Goal: Navigation & Orientation: Find specific page/section

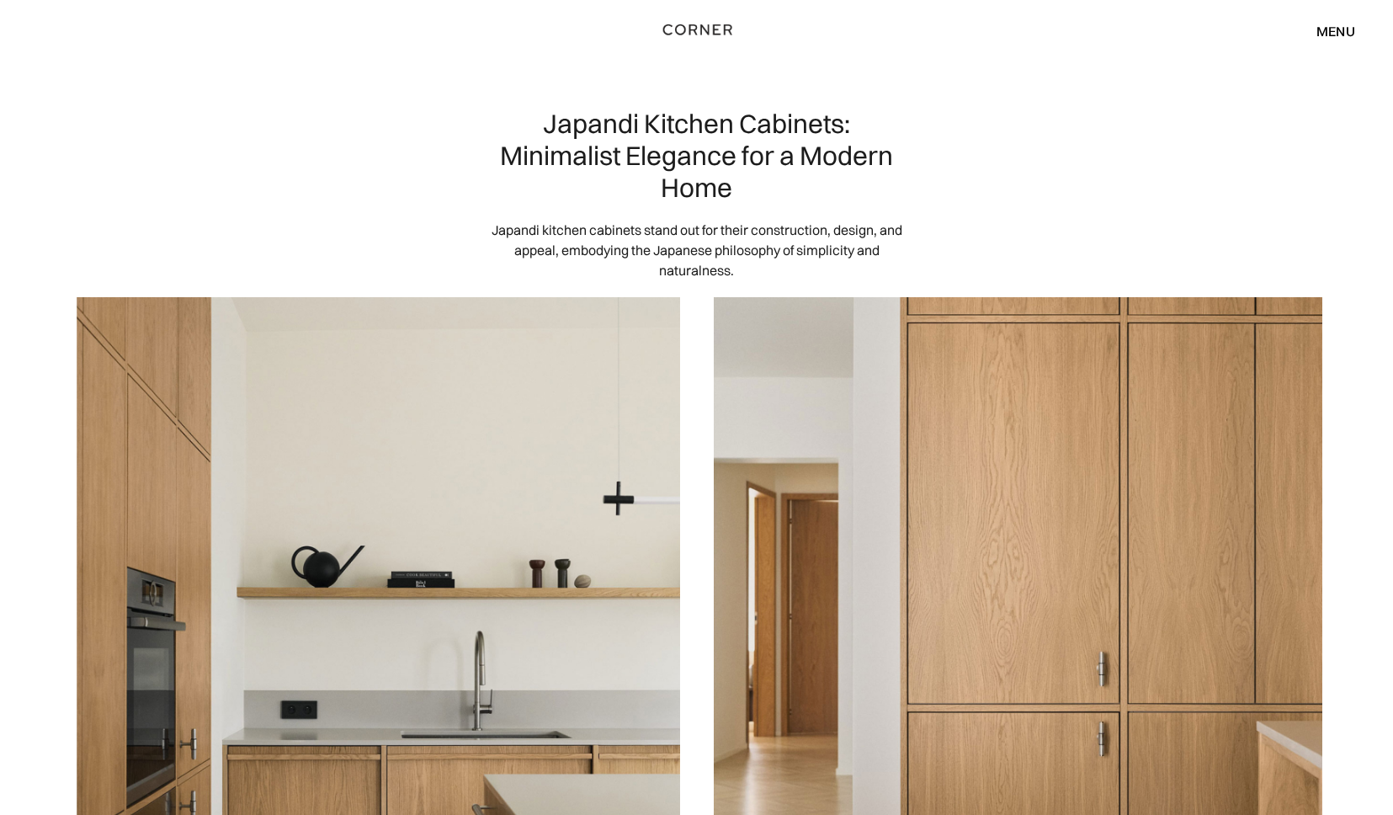
click at [708, 28] on img "home" at bounding box center [697, 30] width 69 height 22
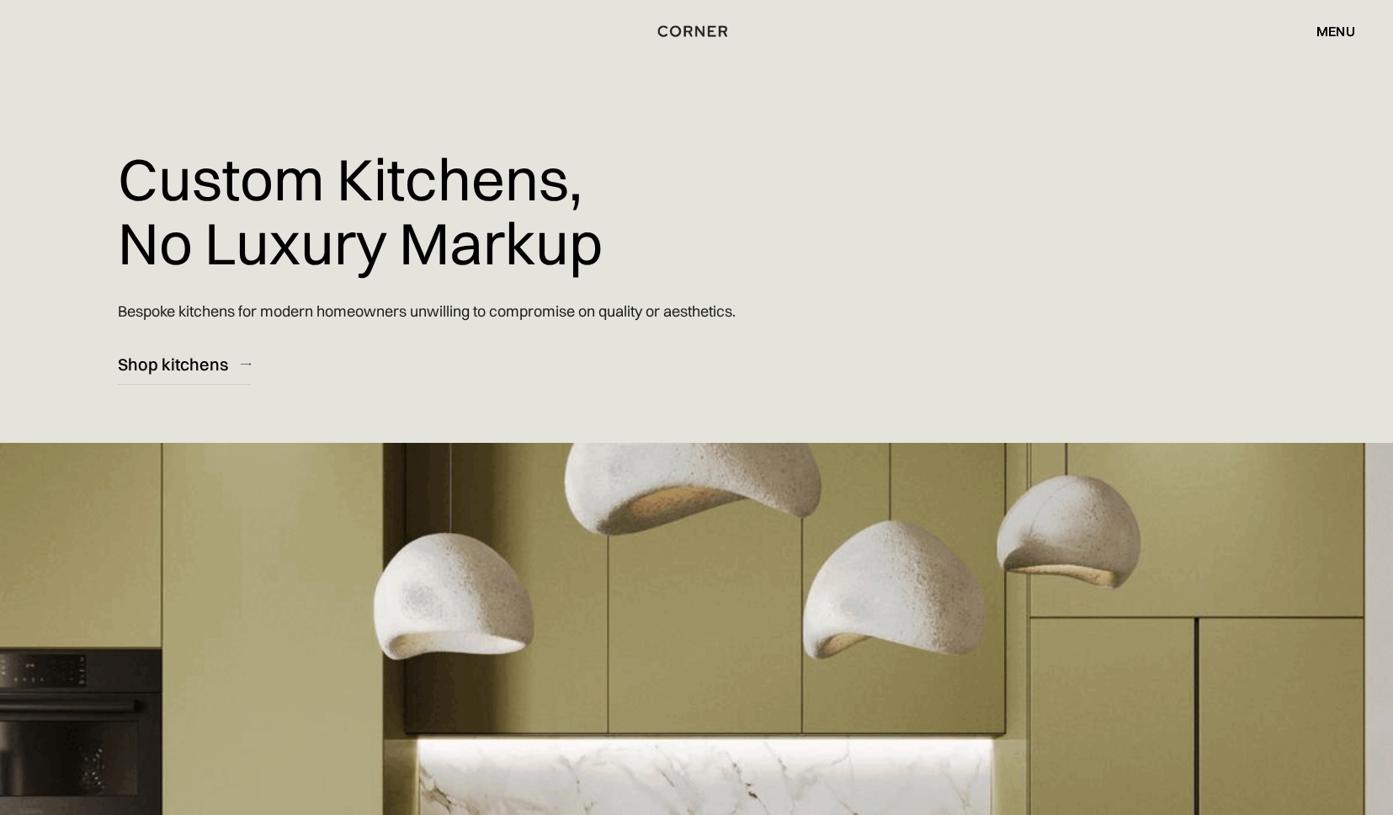
click at [1337, 29] on div "menu" at bounding box center [1335, 30] width 39 height 13
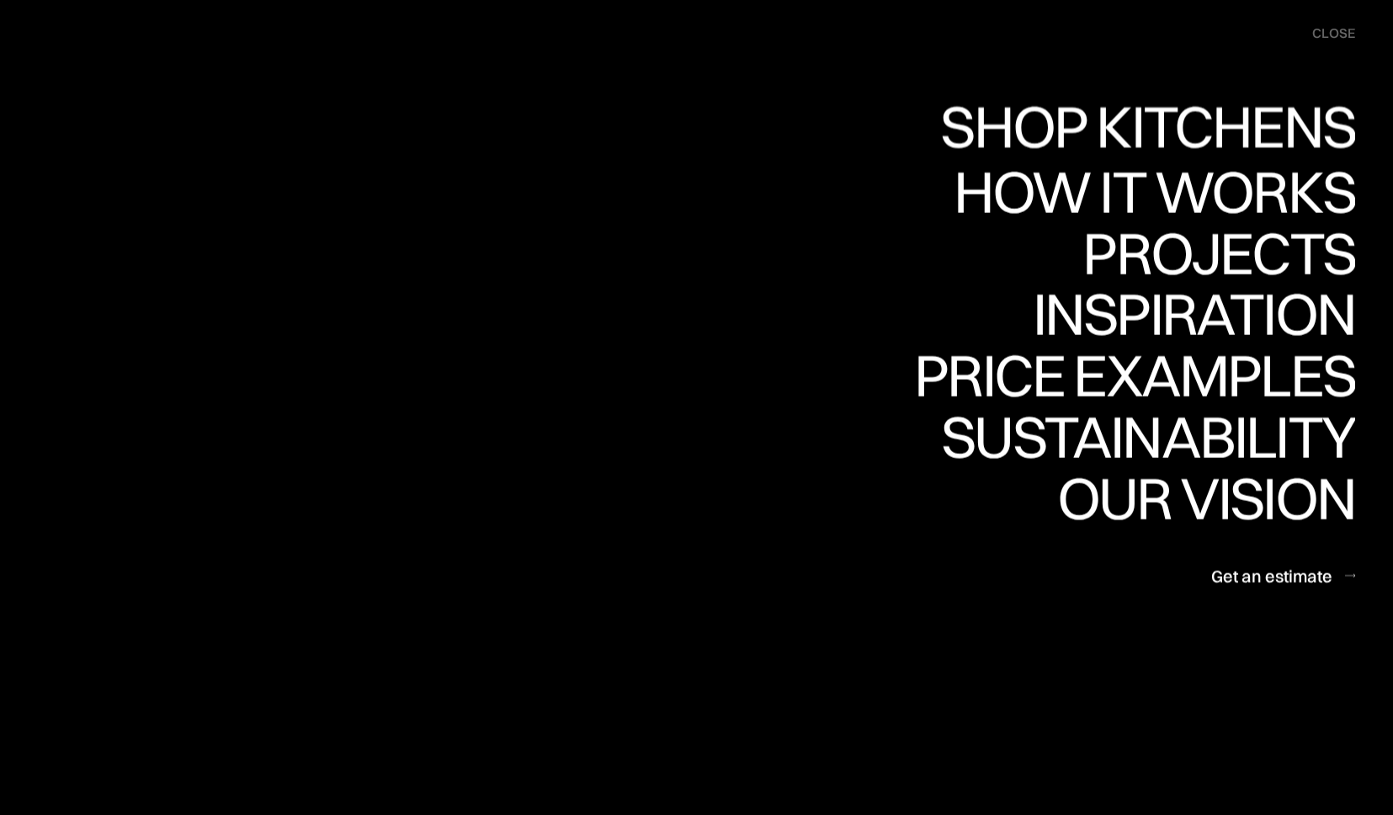
click at [1280, 128] on div "Shop Kitchens" at bounding box center [1143, 126] width 423 height 59
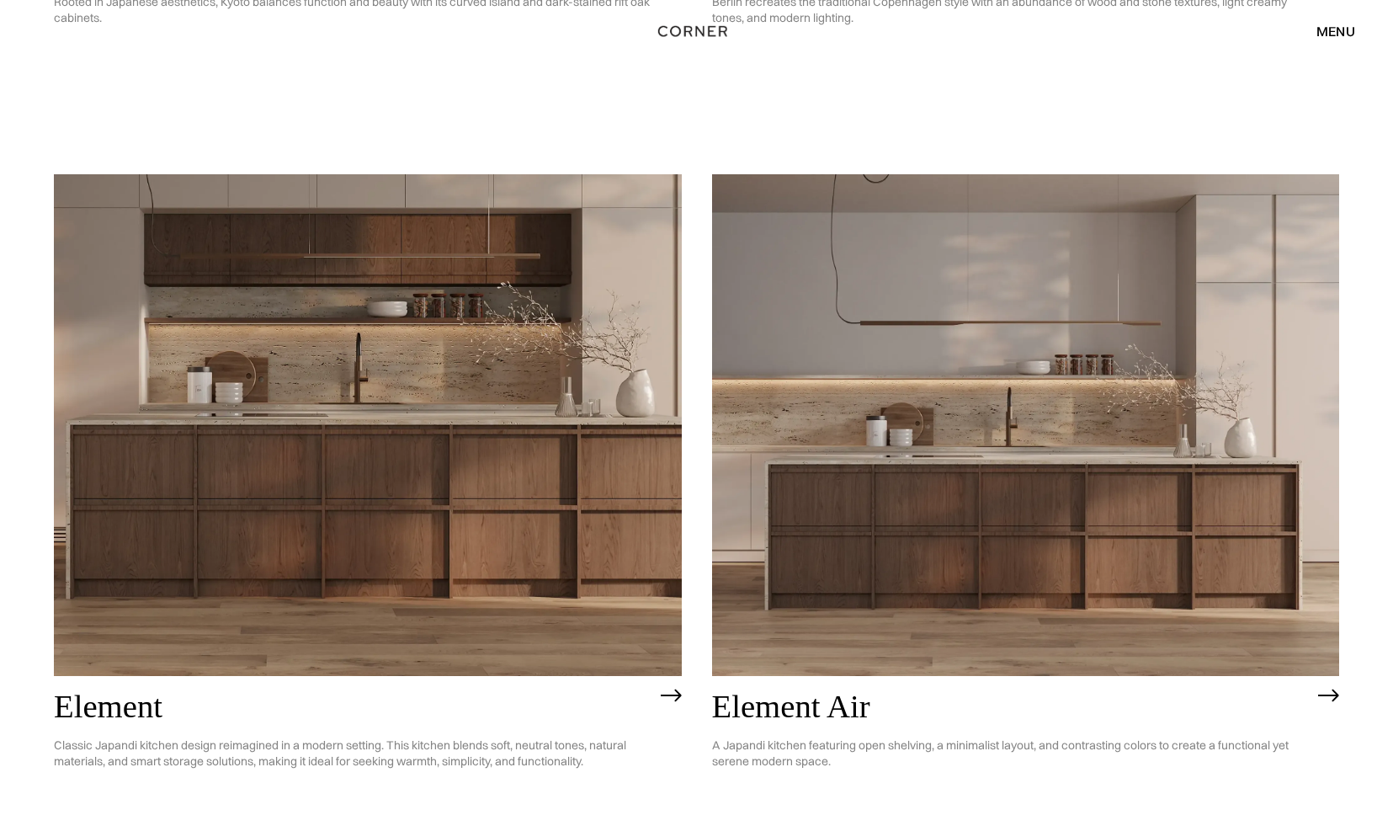
scroll to position [1513, 0]
